Goal: Transaction & Acquisition: Purchase product/service

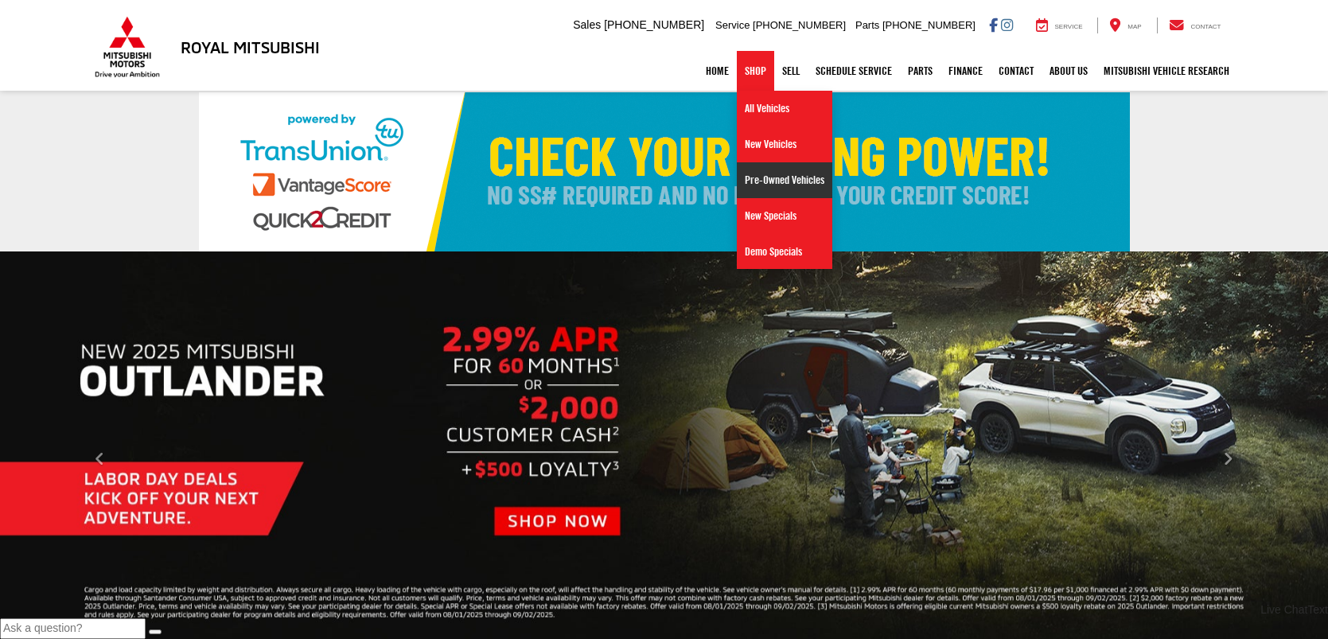
click at [776, 186] on link "Pre-Owned Vehicles" at bounding box center [784, 180] width 95 height 36
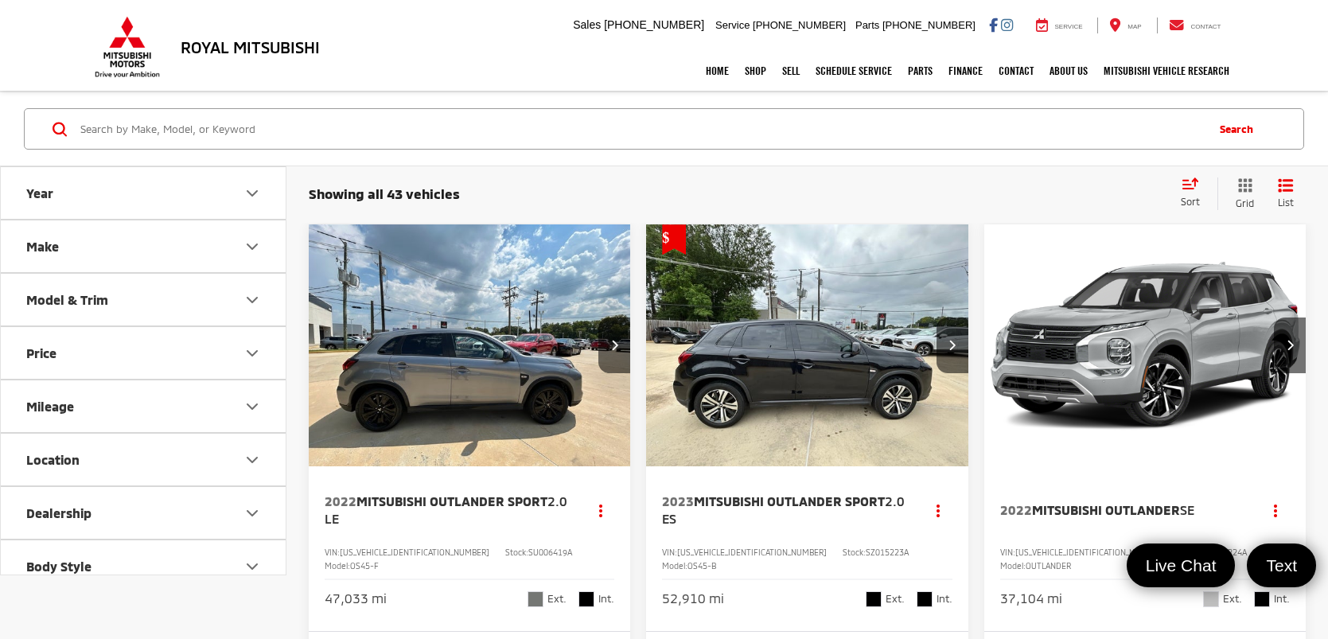
click at [296, 128] on input "Search by Make, Model, or Keyword" at bounding box center [641, 129] width 1125 height 38
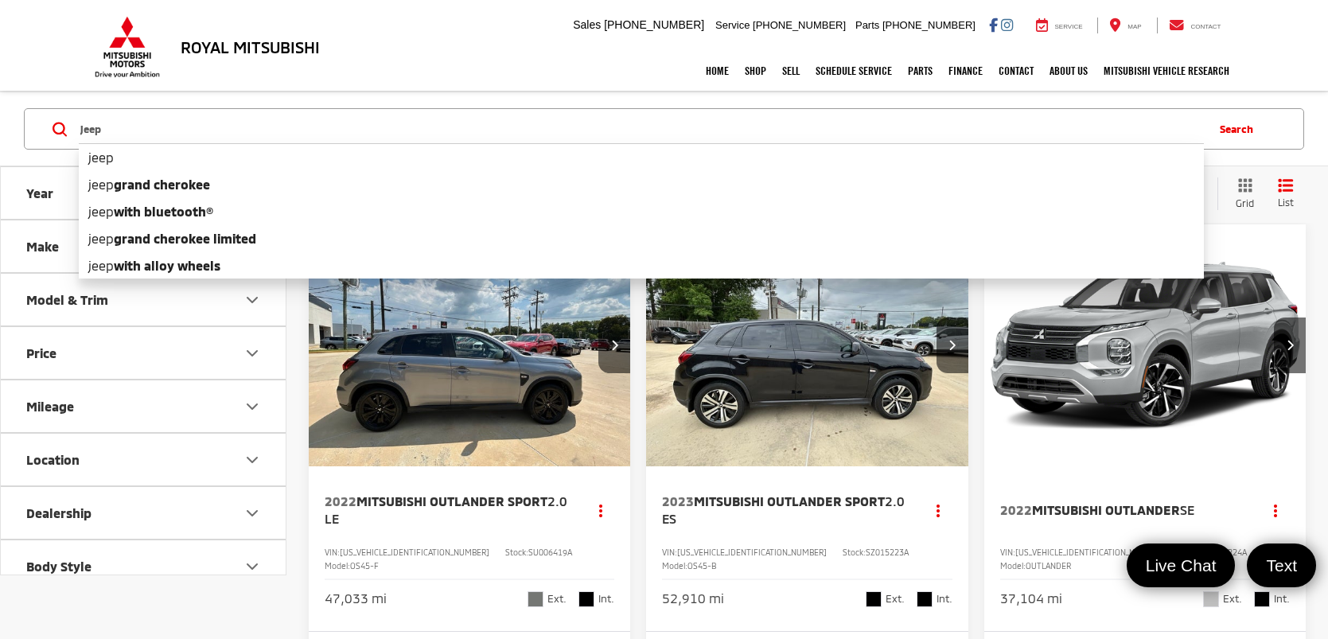
type input "jeep"
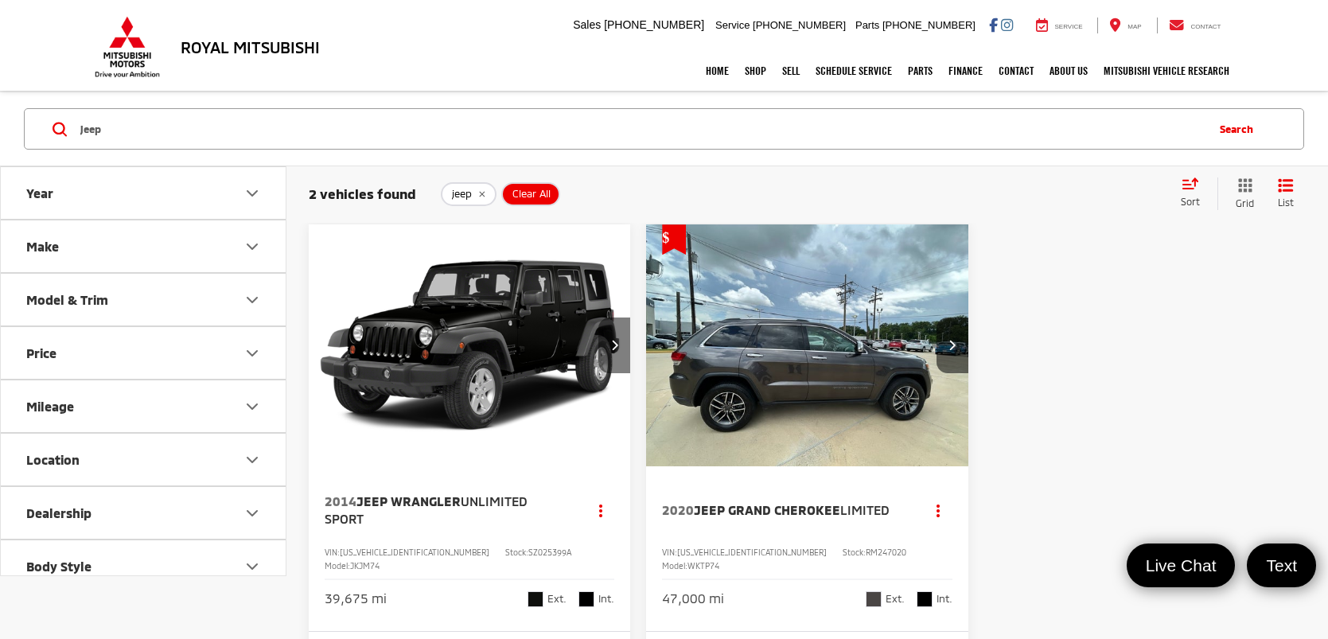
click at [613, 350] on button "Next image" at bounding box center [614, 345] width 32 height 56
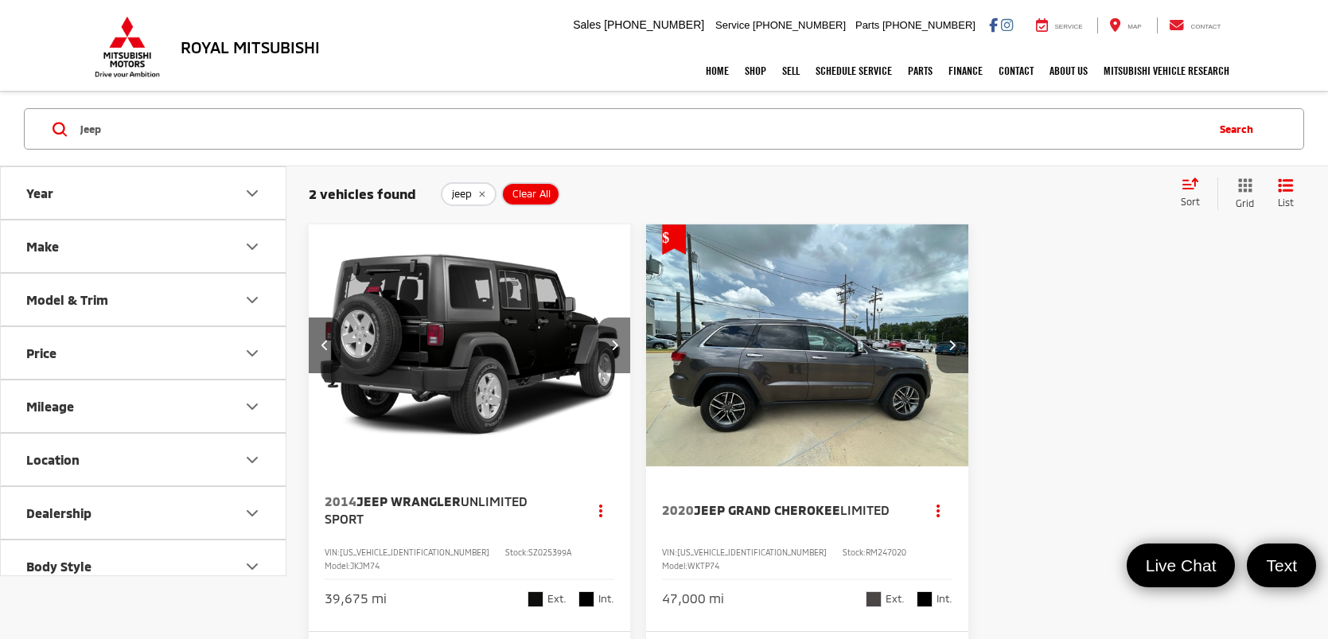
click at [613, 350] on button "Next image" at bounding box center [614, 345] width 32 height 56
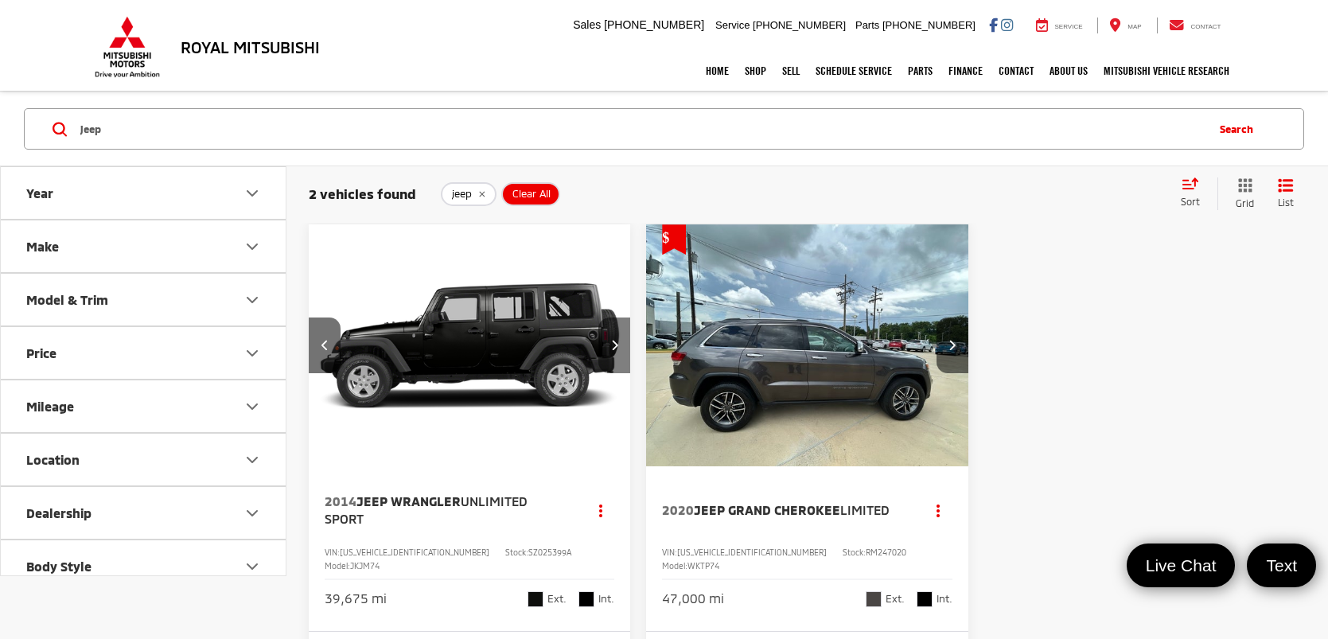
click at [613, 350] on button "Next image" at bounding box center [614, 345] width 32 height 56
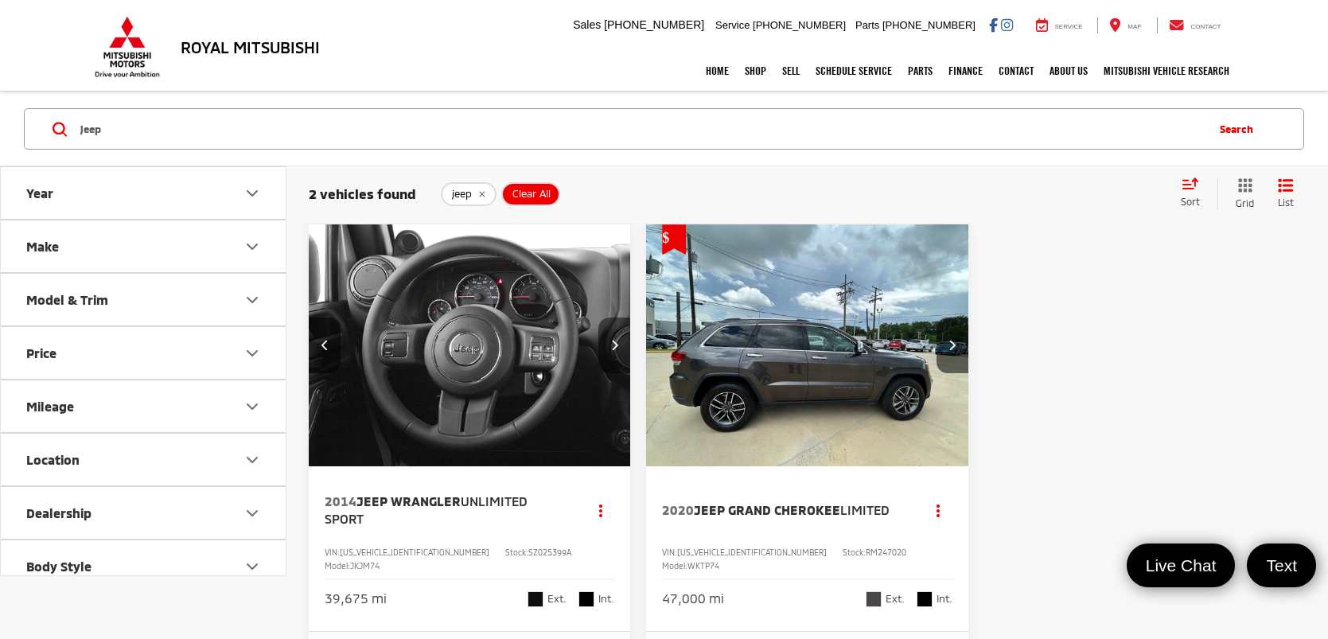
click at [613, 350] on button "Next image" at bounding box center [614, 345] width 32 height 56
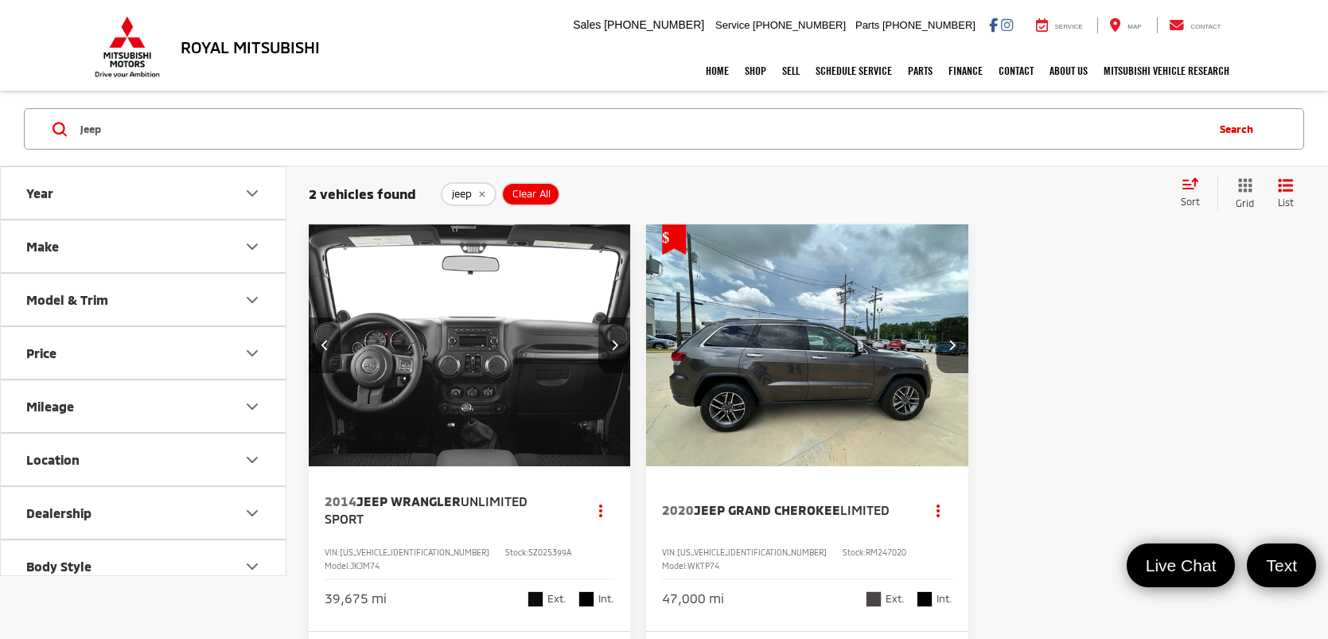
click at [614, 355] on button "Next image" at bounding box center [614, 345] width 32 height 56
